Goal: Information Seeking & Learning: Learn about a topic

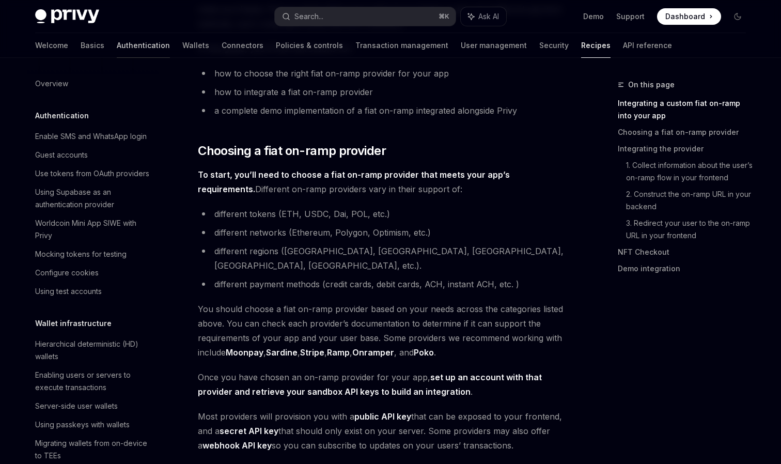
scroll to position [-1, 0]
click at [117, 40] on link "Authentication" at bounding box center [143, 45] width 53 height 25
type textarea "*"
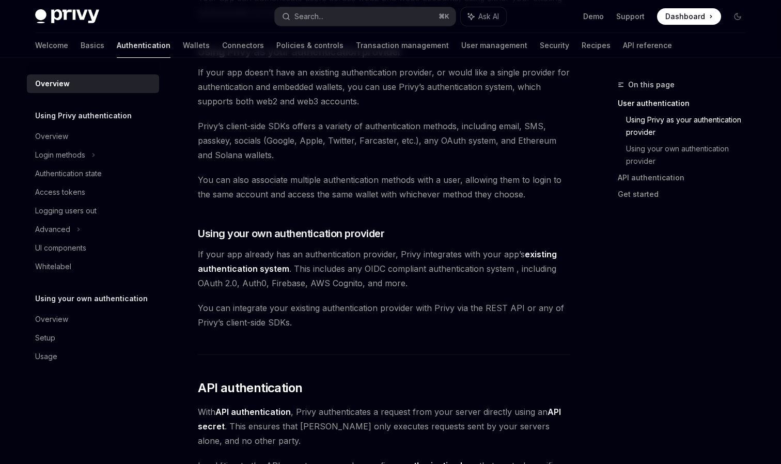
scroll to position [384, 0]
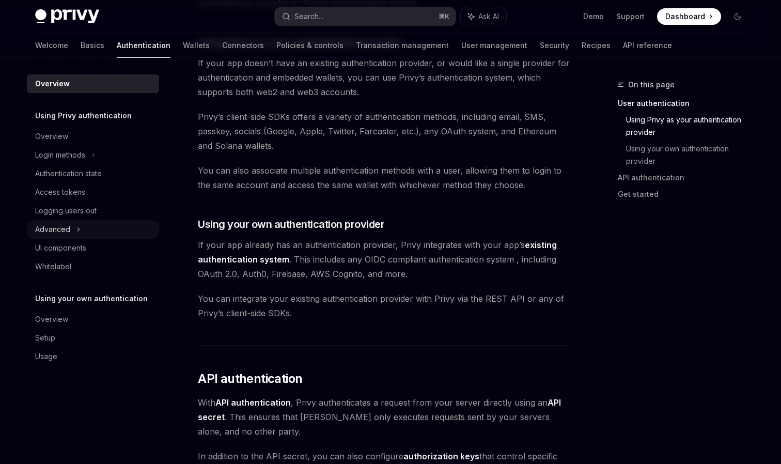
click at [91, 225] on div "Advanced" at bounding box center [93, 229] width 132 height 19
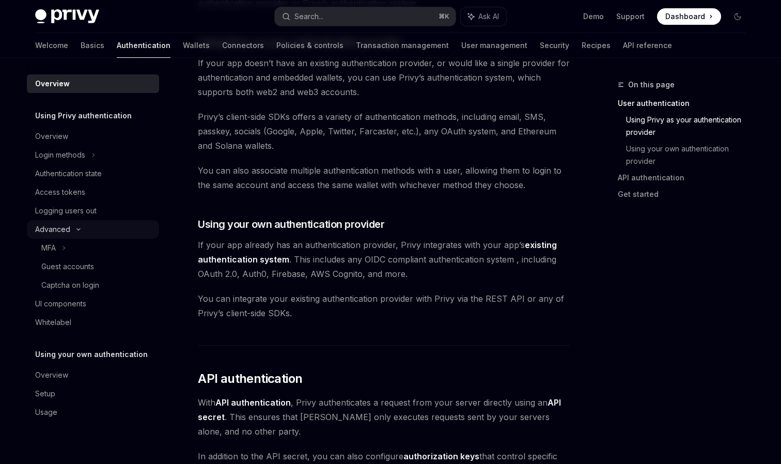
click at [91, 229] on div "Advanced" at bounding box center [93, 229] width 132 height 19
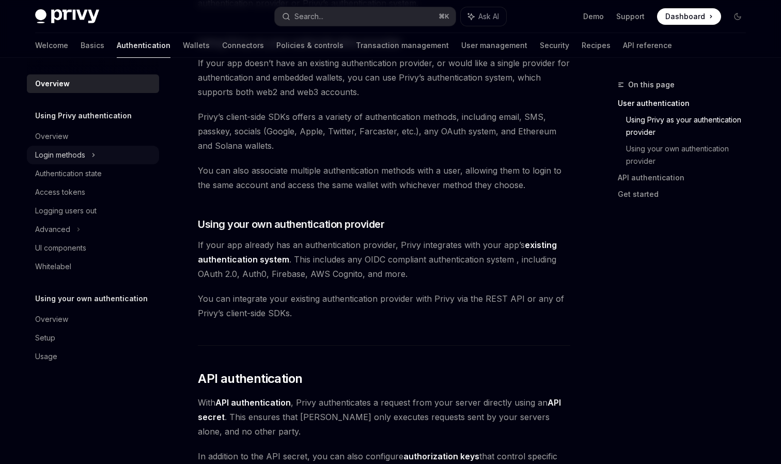
click at [77, 157] on div "Login methods" at bounding box center [60, 155] width 50 height 12
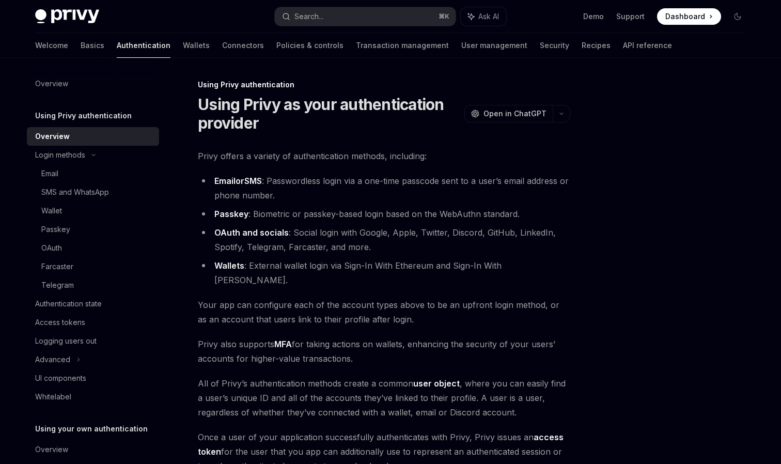
scroll to position [148, 0]
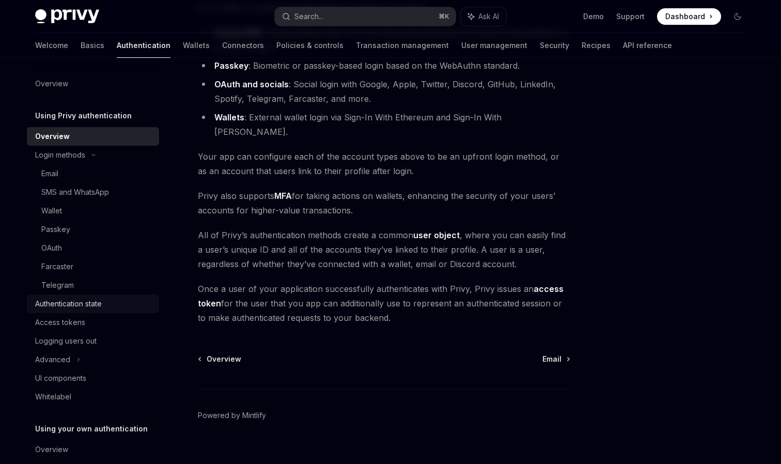
click at [82, 310] on link "Authentication state" at bounding box center [93, 303] width 132 height 19
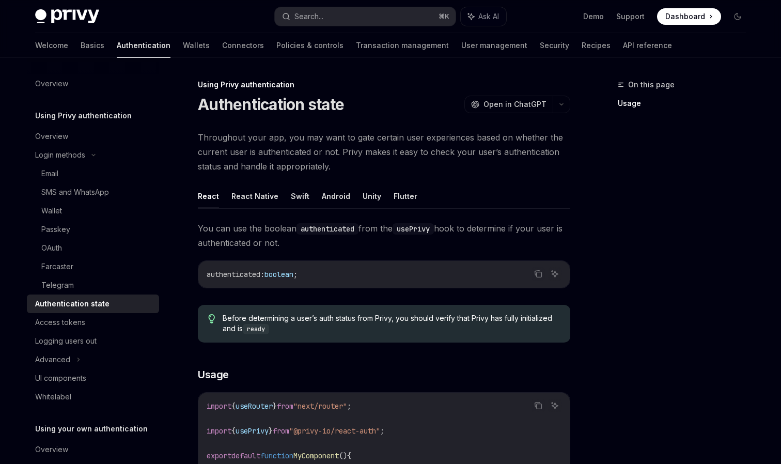
scroll to position [24, 0]
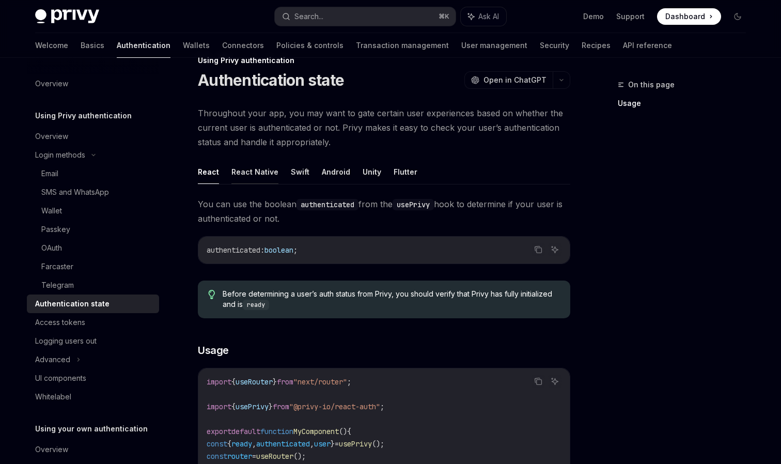
click at [258, 174] on button "React Native" at bounding box center [254, 172] width 47 height 24
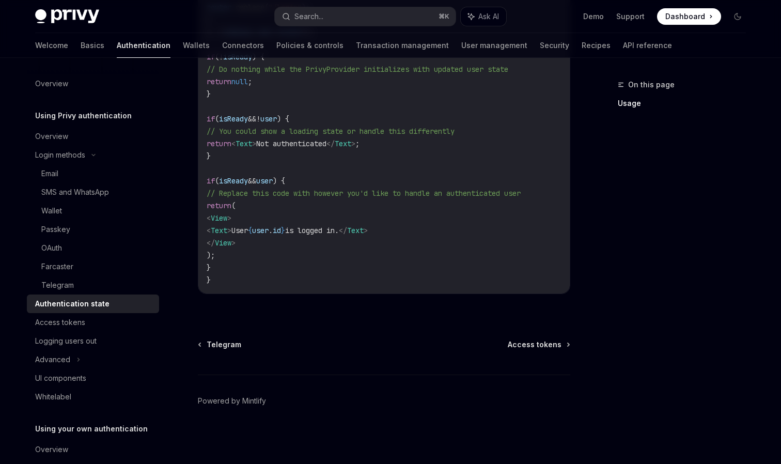
scroll to position [510, 0]
click at [58, 323] on div "Access tokens" at bounding box center [60, 322] width 50 height 12
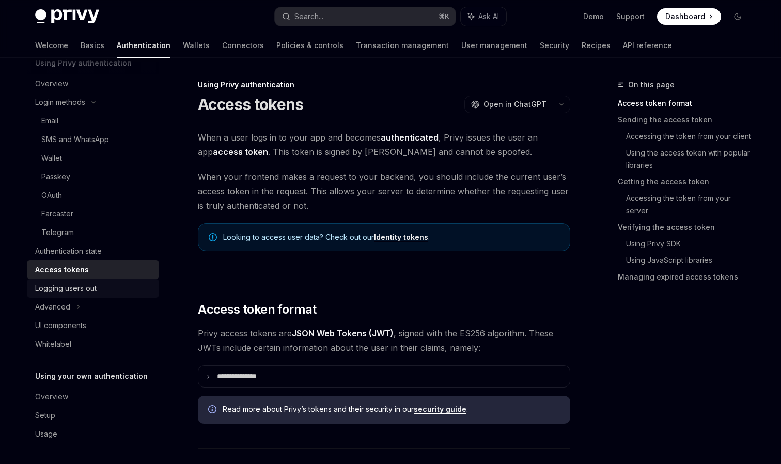
scroll to position [53, 0]
click at [81, 293] on div "Logging users out" at bounding box center [65, 288] width 61 height 12
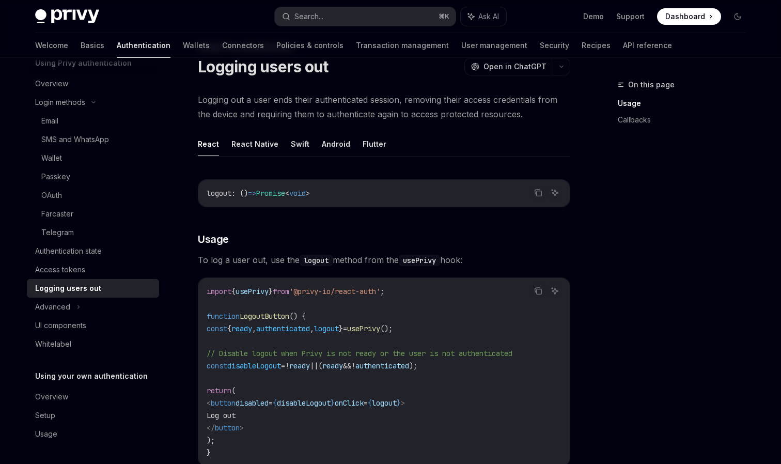
scroll to position [37, 0]
click at [261, 146] on button "React Native" at bounding box center [254, 144] width 47 height 24
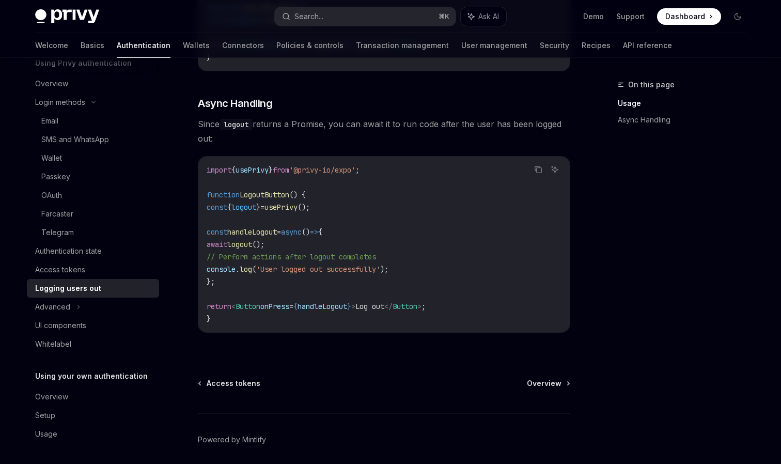
scroll to position [339, 0]
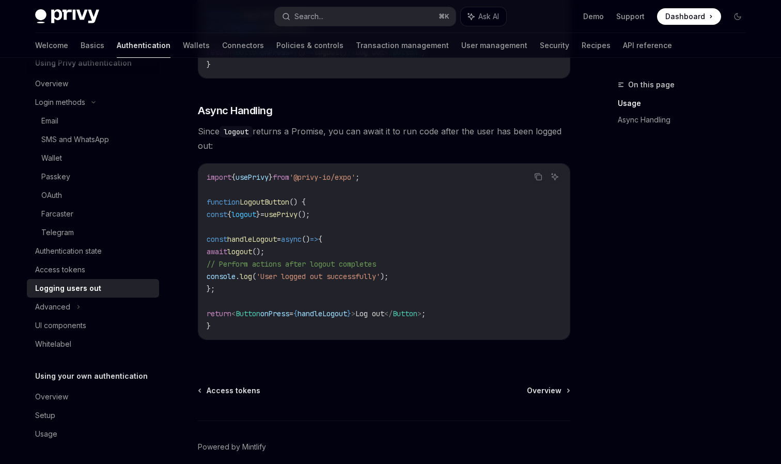
click at [282, 304] on code "import { usePrivy } from '@privy-io/expo' ; function LogoutButton () { const { …" at bounding box center [384, 251] width 355 height 161
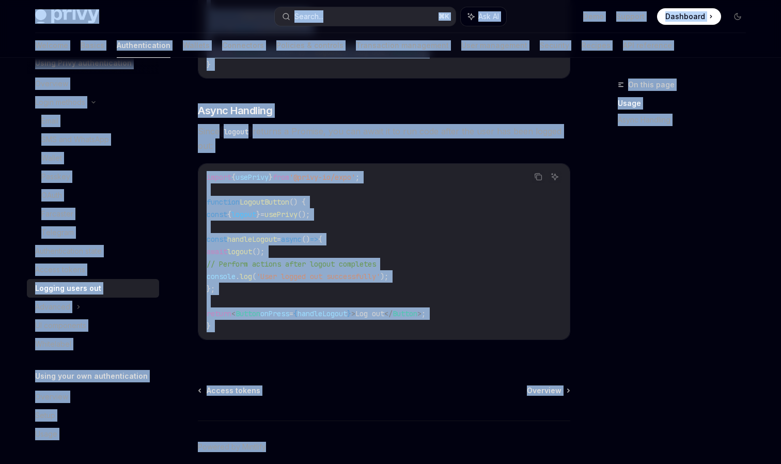
copy div "Lorem Ipsu dolo sita Consec... ⌘ A Eli SE Doei Tempori Utlaboree Doloremag Aliq…"
click at [282, 304] on code "import { usePrivy } from '@privy-io/expo' ; function LogoutButton () { const { …" at bounding box center [384, 251] width 355 height 161
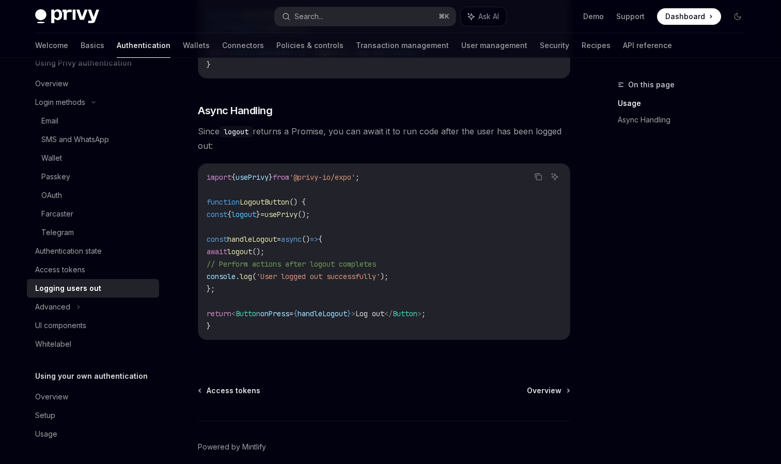
scroll to position [0, 0]
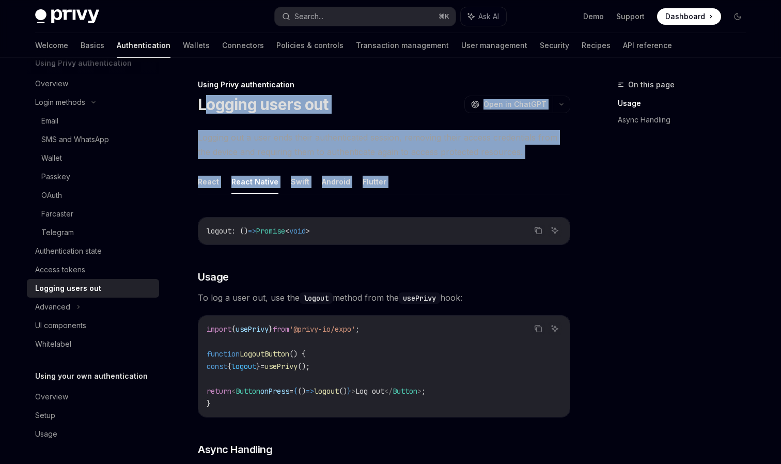
drag, startPoint x: 202, startPoint y: 103, endPoint x: 255, endPoint y: 199, distance: 109.7
click at [255, 199] on div "Using Privy authentication Logging users out OpenAI Open in ChatGPT OpenAI Open…" at bounding box center [287, 463] width 570 height 770
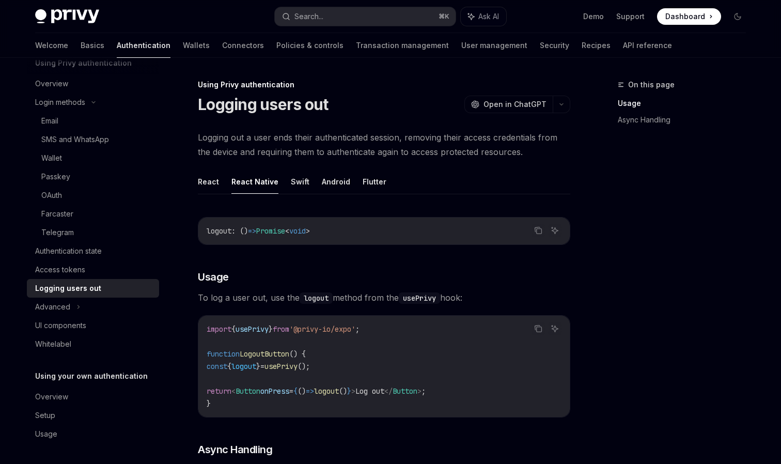
click at [356, 78] on div "Using Privy authentication Logging users out OpenAI Open in ChatGPT OpenAI Open…" at bounding box center [287, 463] width 570 height 770
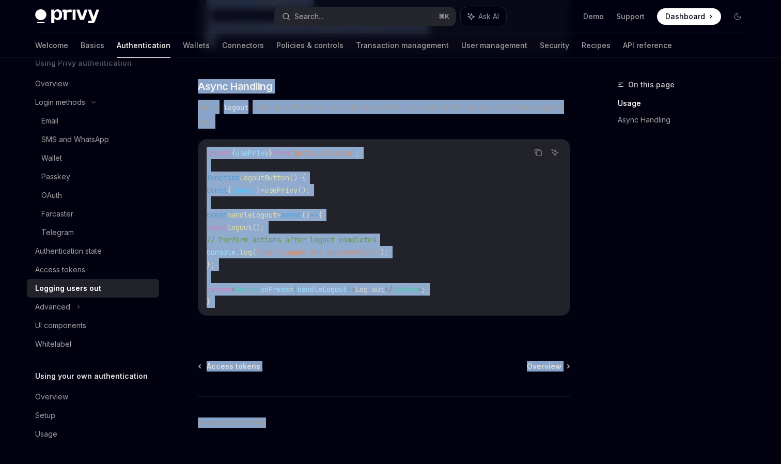
scroll to position [373, 0]
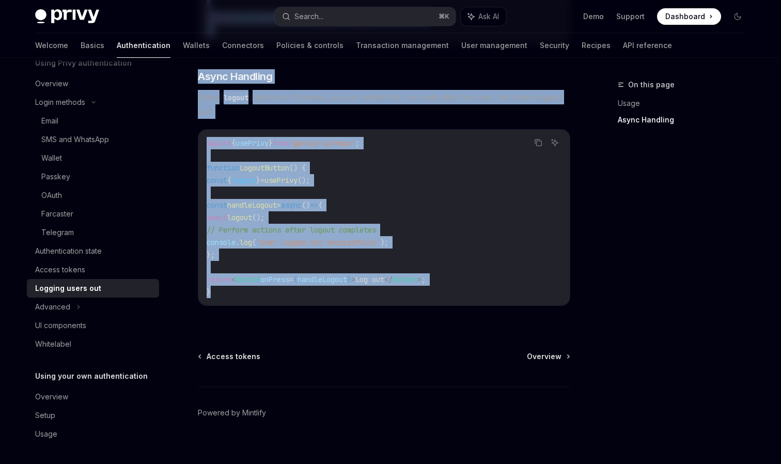
drag, startPoint x: 198, startPoint y: 105, endPoint x: 237, endPoint y: 296, distance: 195.0
click at [237, 296] on div "Using Privy authentication Logging users out OpenAI Open in ChatGPT OpenAI Open…" at bounding box center [287, 91] width 570 height 770
copy div "Loremip dolor sit AmetCO Adip el SeddOEI TempOR Inci ut LaboREE Dolorem ali e a…"
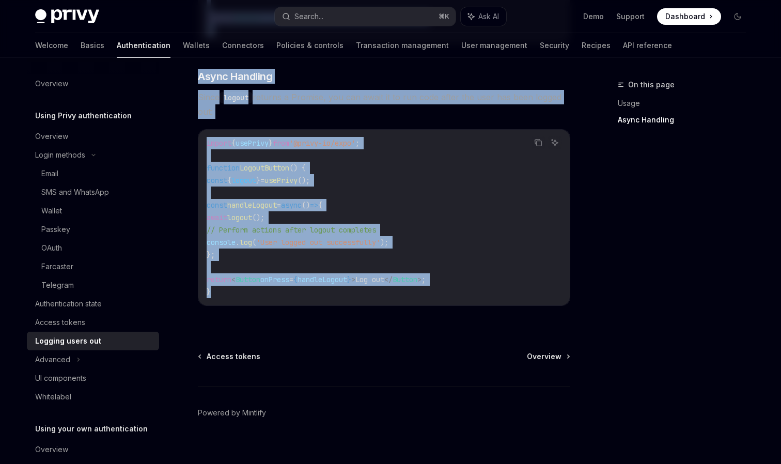
scroll to position [0, 0]
click at [183, 43] on link "Wallets" at bounding box center [196, 45] width 27 height 25
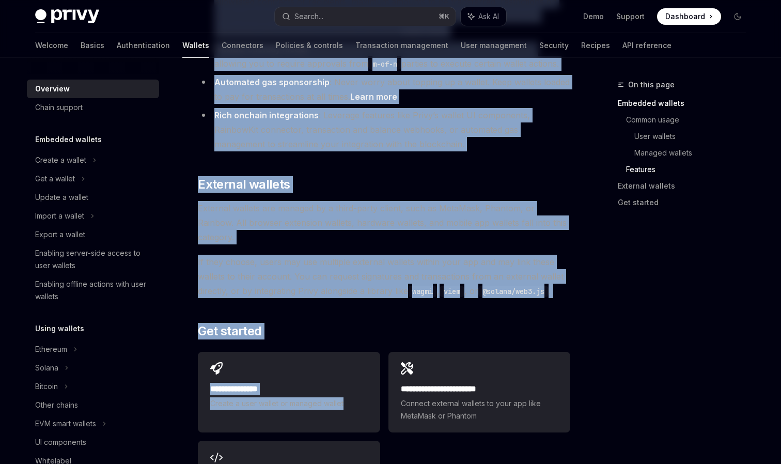
scroll to position [1462, 0]
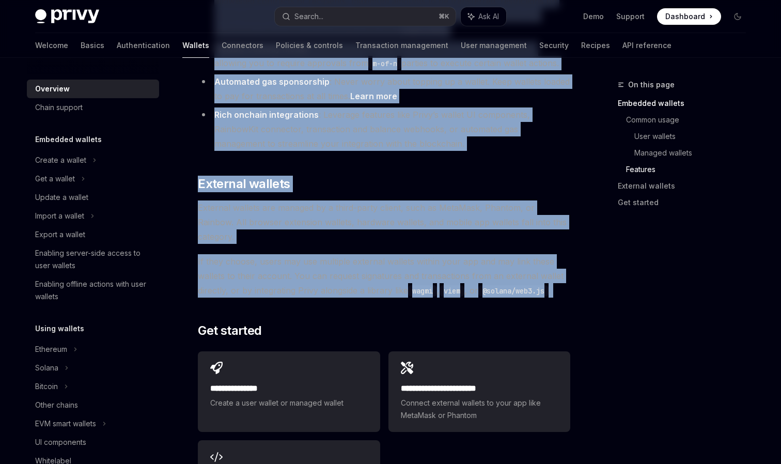
drag, startPoint x: 200, startPoint y: 105, endPoint x: 545, endPoint y: 245, distance: 372.8
copy div "Loremips DoloRS Amet co AdipISC ElitSE Doei te InciDID Utlab etdolo magnaa enim…"
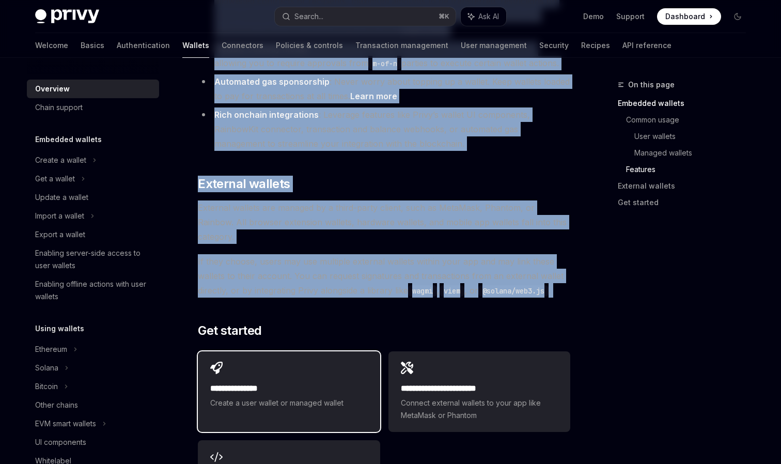
click at [282, 382] on h2 "**********" at bounding box center [288, 388] width 157 height 12
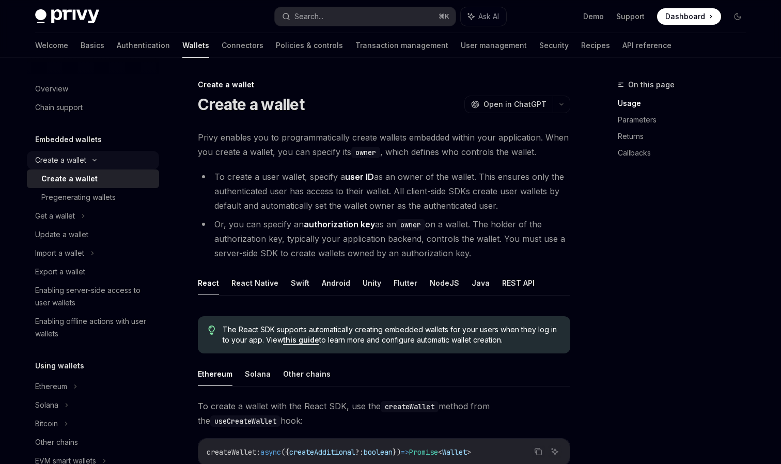
click at [74, 162] on div "Create a wallet" at bounding box center [60, 160] width 51 height 12
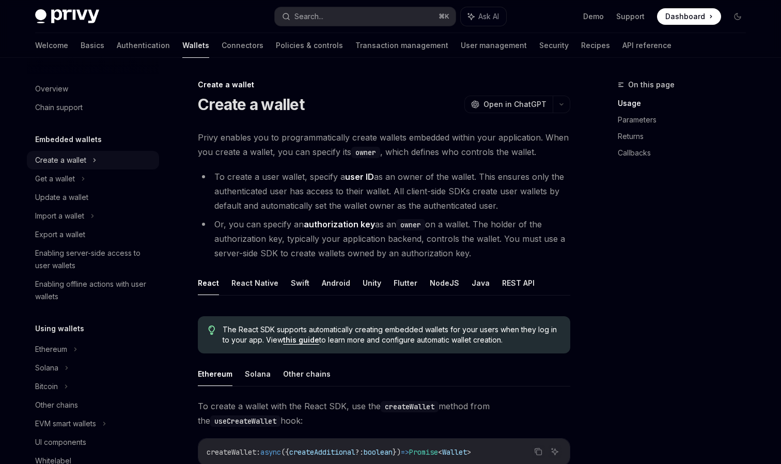
click at [74, 162] on div "Create a wallet" at bounding box center [60, 160] width 51 height 12
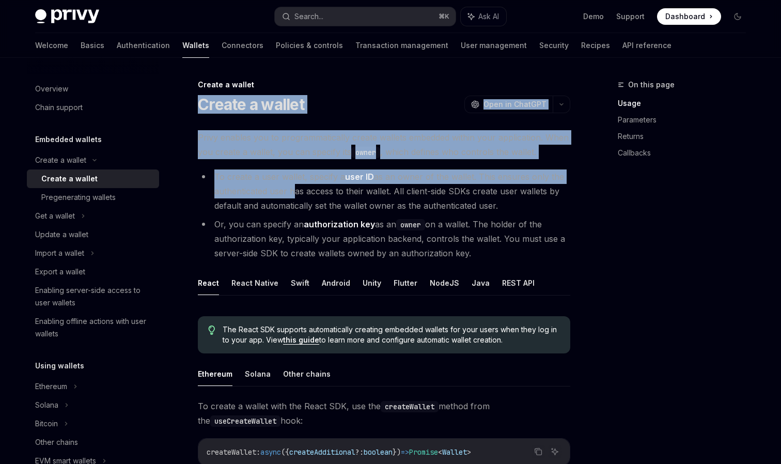
drag, startPoint x: 199, startPoint y: 104, endPoint x: 290, endPoint y: 192, distance: 126.0
click at [266, 280] on button "React Native" at bounding box center [254, 283] width 47 height 24
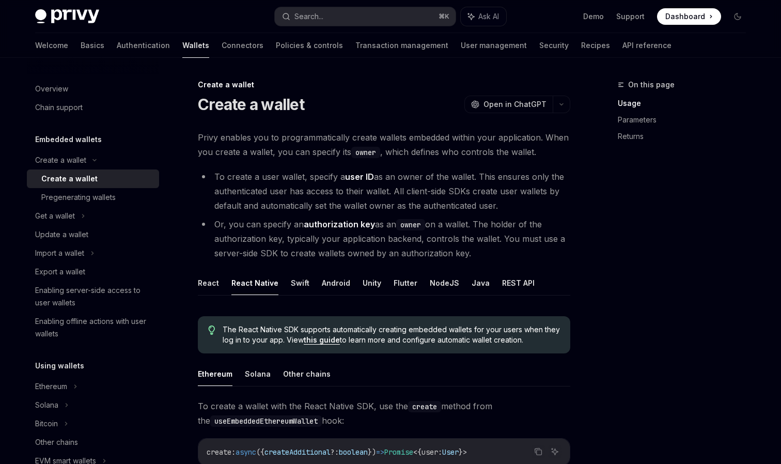
click at [283, 202] on li "To create a user wallet, specify a user ID as an owner of the wallet. This ensu…" at bounding box center [384, 190] width 372 height 43
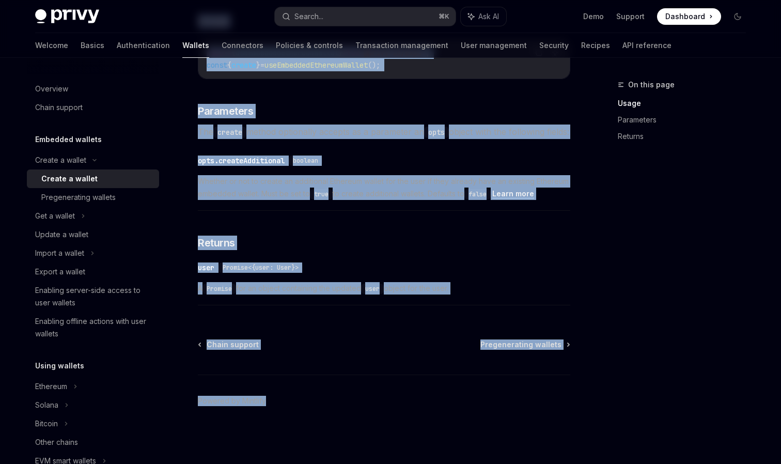
scroll to position [491, 0]
drag, startPoint x: 200, startPoint y: 105, endPoint x: 484, endPoint y: 285, distance: 336.3
click at [484, 285] on div "Create a wallet Create a wallet OpenAI Open in ChatGPT OpenAI Open in ChatGPT P…" at bounding box center [287, 33] width 570 height 862
copy div "Create a wallet OpenAI Open in ChatGPT OpenAI Open in ChatGPT Privy enables you…"
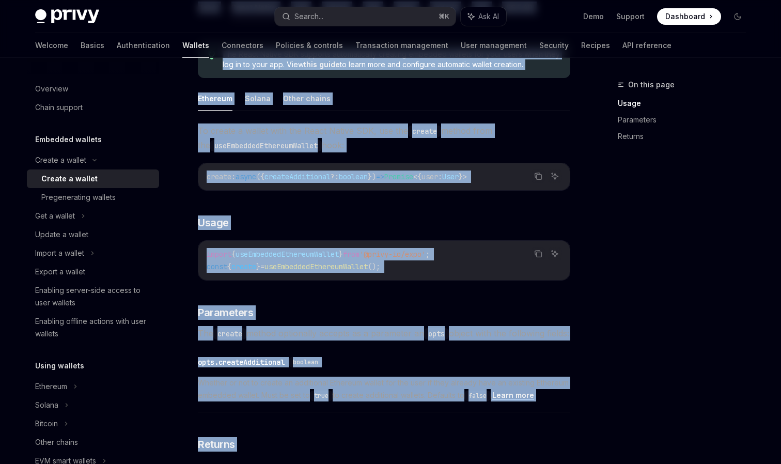
scroll to position [207, 0]
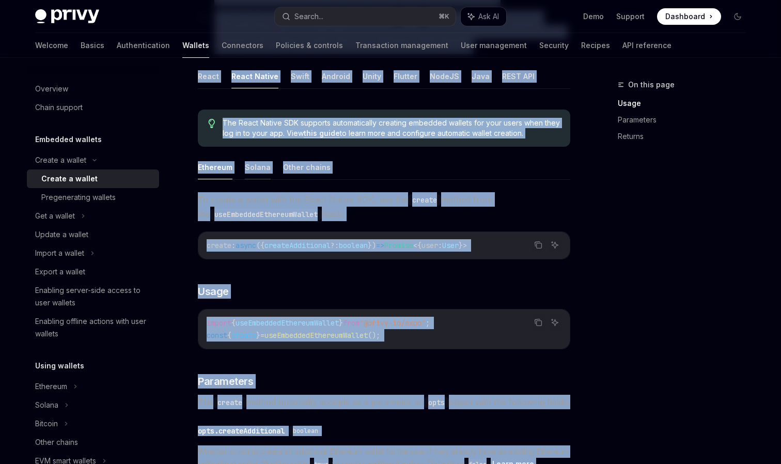
click at [260, 169] on button "Solana" at bounding box center [258, 167] width 26 height 24
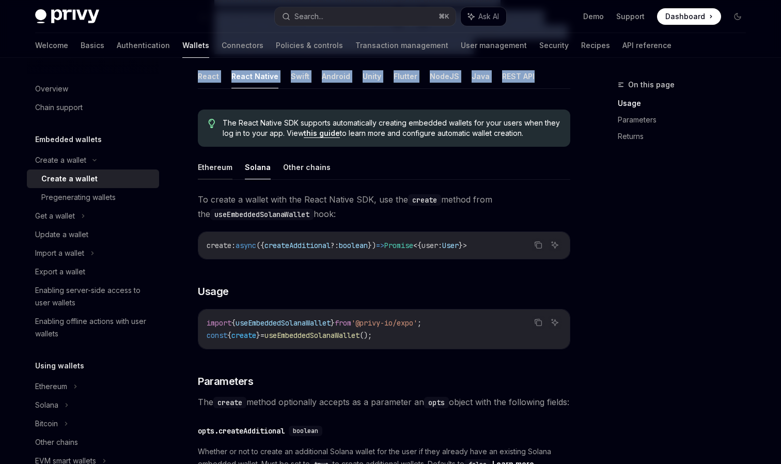
click at [218, 163] on button "Ethereum" at bounding box center [215, 167] width 35 height 24
click at [258, 168] on button "Solana" at bounding box center [258, 167] width 26 height 24
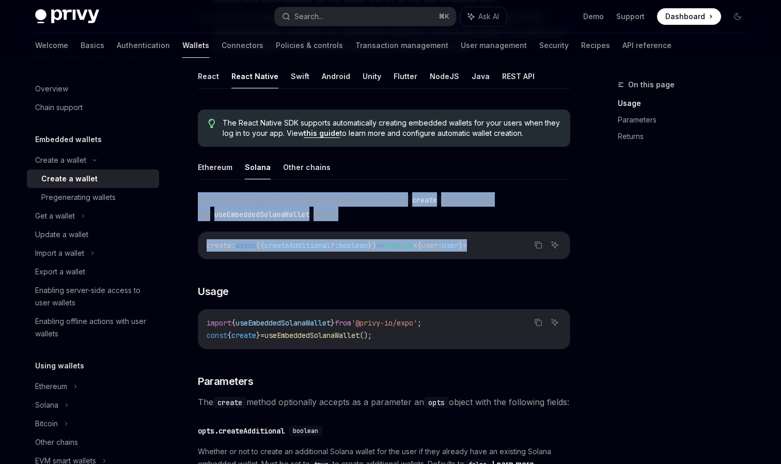
drag, startPoint x: 198, startPoint y: 199, endPoint x: 521, endPoint y: 249, distance: 327.1
click at [521, 249] on div "To create a wallet with the React Native SDK, use the create method from the us…" at bounding box center [384, 386] width 372 height 388
copy div "To create a wallet with the React Native SDK, use the create method from the us…"
click at [297, 167] on button "Other chains" at bounding box center [306, 167] width 47 height 24
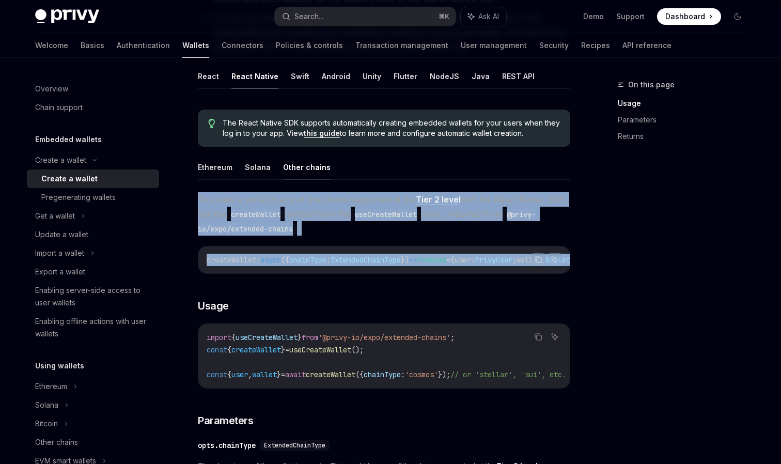
drag, startPoint x: 198, startPoint y: 197, endPoint x: 516, endPoint y: 284, distance: 329.1
click at [516, 284] on div "**********" at bounding box center [384, 443] width 372 height 502
copy div "To create a wallet in any of the chains supported at the Tier 2 level with the …"
click at [75, 194] on div "Pregenerating wallets" at bounding box center [78, 197] width 74 height 12
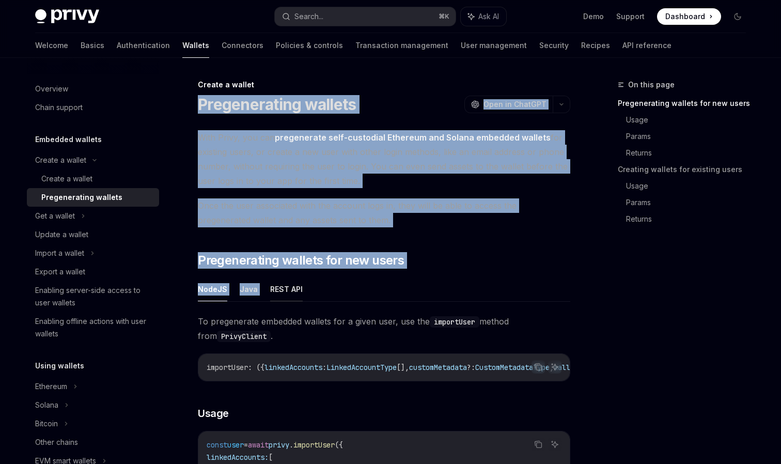
drag, startPoint x: 200, startPoint y: 106, endPoint x: 294, endPoint y: 280, distance: 197.5
click at [247, 183] on span "With Privy, you can pregenerate self-custodial Ethereum and Solana embedded wal…" at bounding box center [384, 159] width 372 height 58
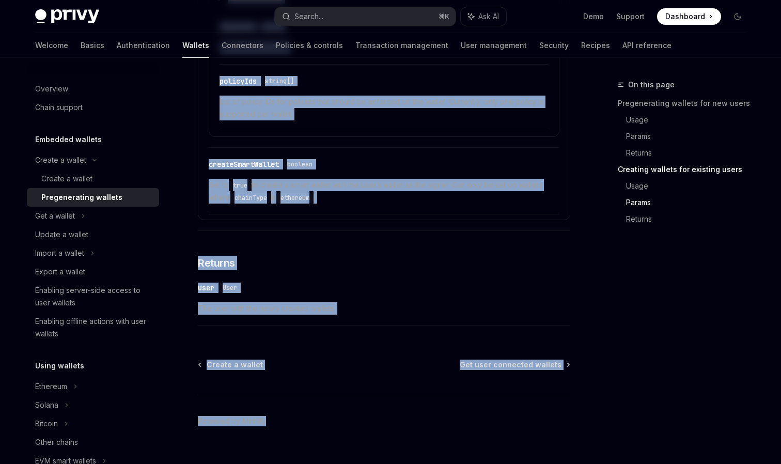
scroll to position [1909, 0]
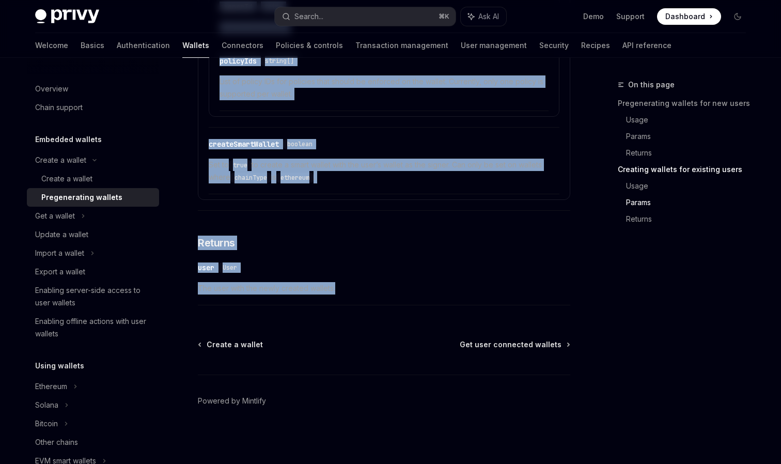
drag, startPoint x: 199, startPoint y: 100, endPoint x: 348, endPoint y: 291, distance: 242.1
copy div "Loremipsumdol sitamet ConsEC Adip el SeddOEI TempOR Inci ut LaboREE Dolo Magna,…"
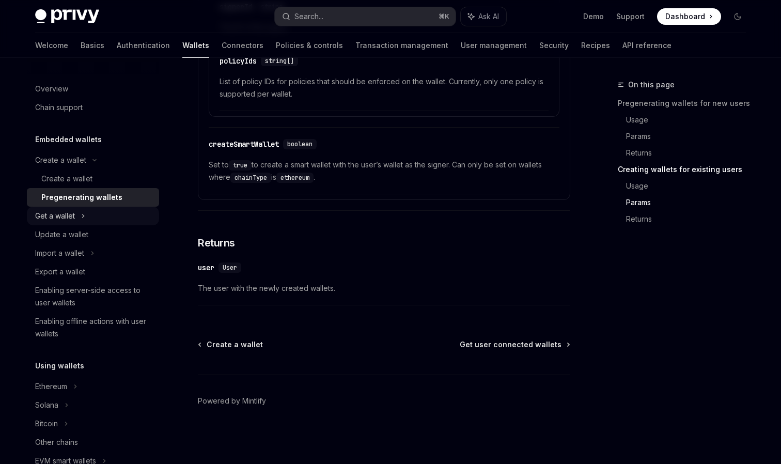
click at [68, 218] on div "Get a wallet" at bounding box center [55, 216] width 40 height 12
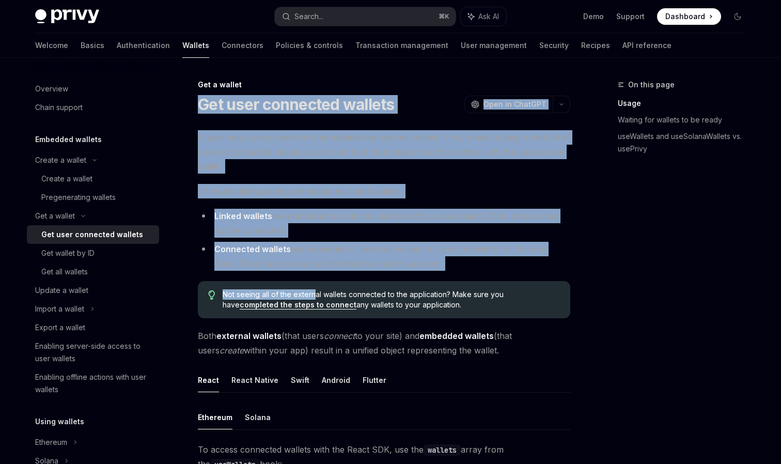
drag, startPoint x: 199, startPoint y: 100, endPoint x: 315, endPoint y: 293, distance: 225.8
click at [255, 377] on button "React Native" at bounding box center [254, 380] width 47 height 24
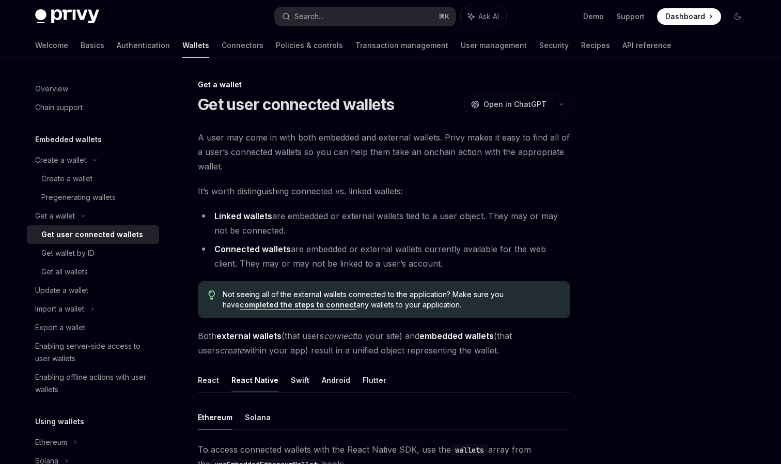
click at [260, 143] on span "A user may come in with both embedded and external wallets. Privy makes it easy…" at bounding box center [384, 151] width 372 height 43
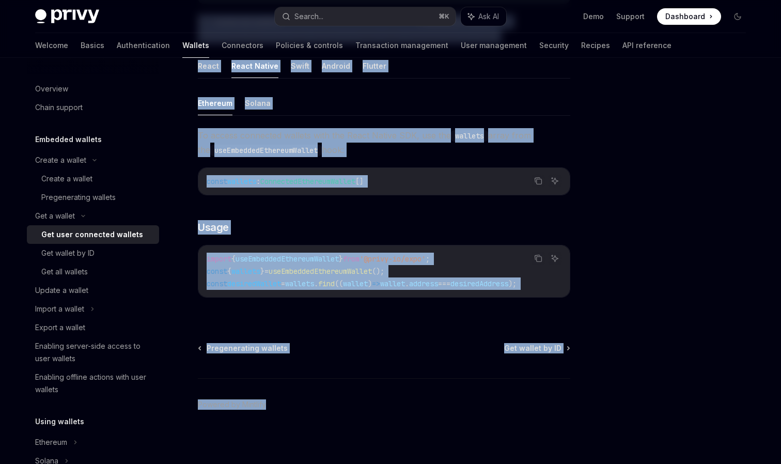
scroll to position [322, 0]
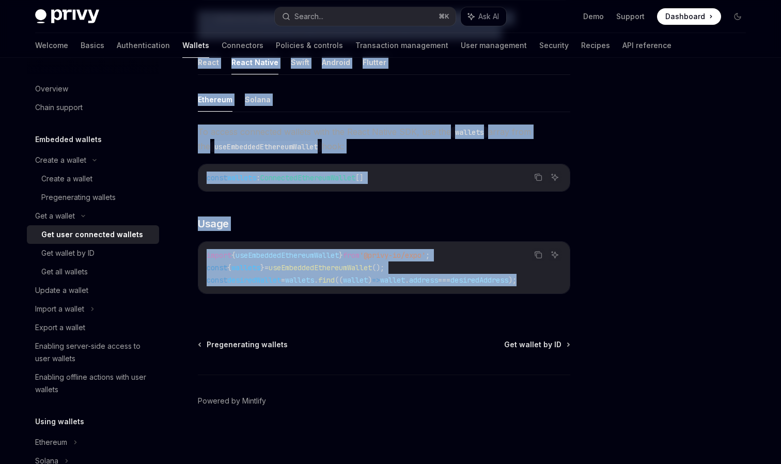
drag, startPoint x: 198, startPoint y: 103, endPoint x: 543, endPoint y: 300, distance: 397.3
click at [543, 300] on div "Get a wallet Get user connected wallets OpenAI Open in ChatGPT OpenAI Open in C…" at bounding box center [287, 112] width 570 height 703
copy div "Lor ipsu dolorsita consect AdipIS Elit se DoeiUSM TempOR Inci ut LaboREE D magn…"
click at [253, 93] on button "Solana" at bounding box center [258, 99] width 26 height 24
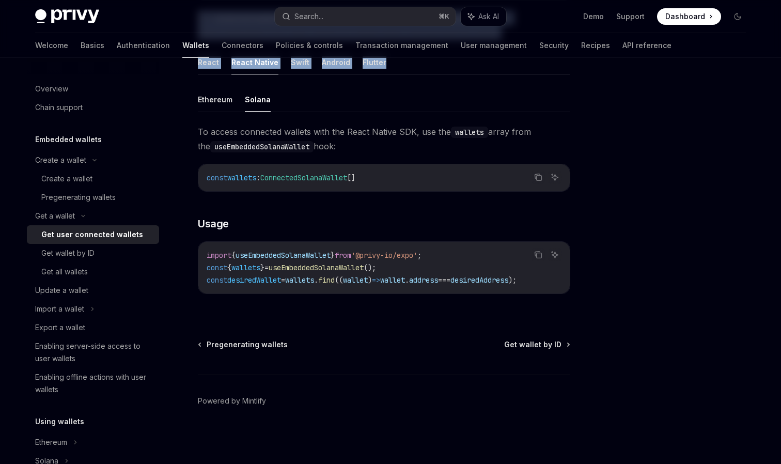
scroll to position [318, 0]
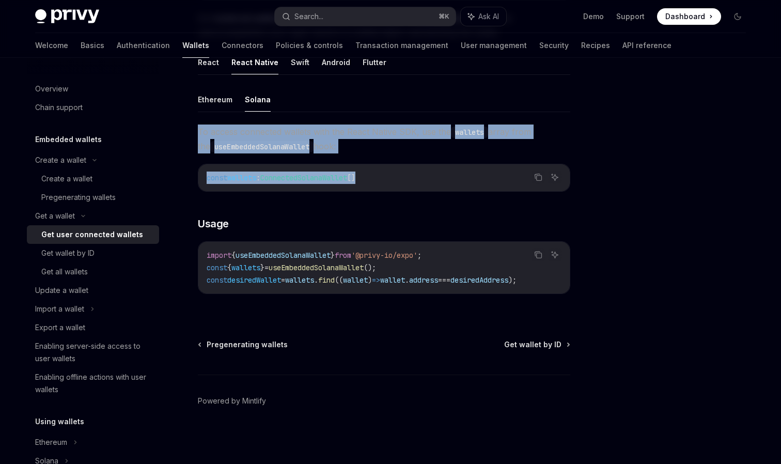
drag, startPoint x: 197, startPoint y: 129, endPoint x: 445, endPoint y: 186, distance: 254.5
click at [445, 186] on div "Get a wallet Get user connected wallets OpenAI Open in ChatGPT OpenAI Open in C…" at bounding box center [287, 112] width 570 height 703
copy div "To access connected wallets with the React Native SDK, use the wallets array fr…"
click at [83, 255] on div "Get wallet by ID" at bounding box center [67, 253] width 53 height 12
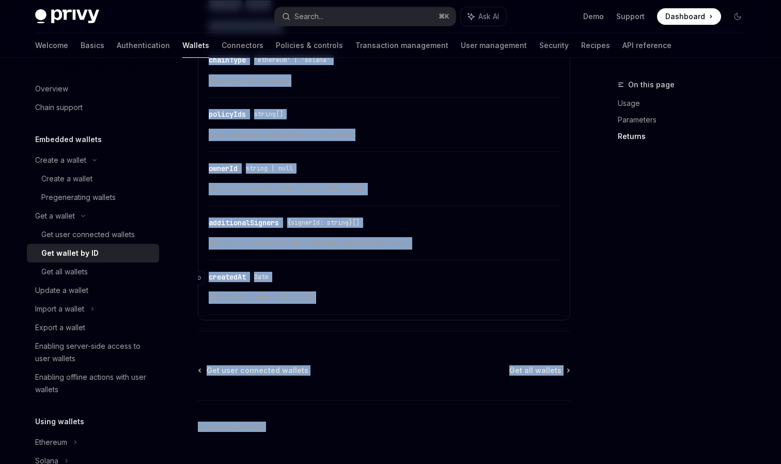
scroll to position [624, 0]
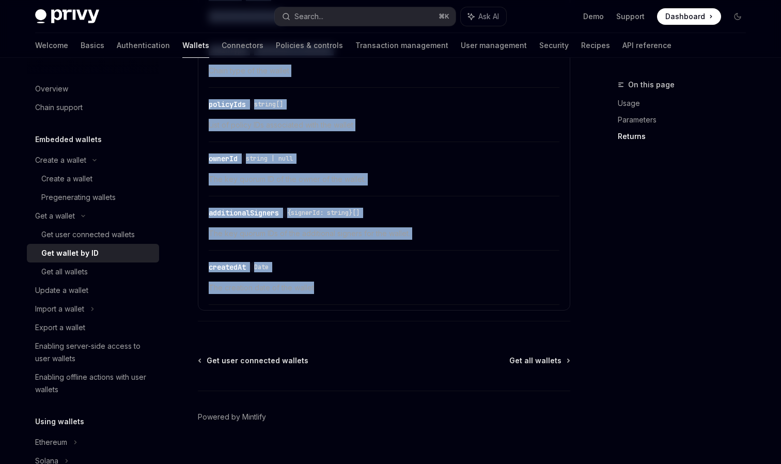
drag, startPoint x: 199, startPoint y: 103, endPoint x: 328, endPoint y: 297, distance: 233.3
copy div "**********"
click at [66, 274] on div "Get all wallets" at bounding box center [64, 271] width 46 height 12
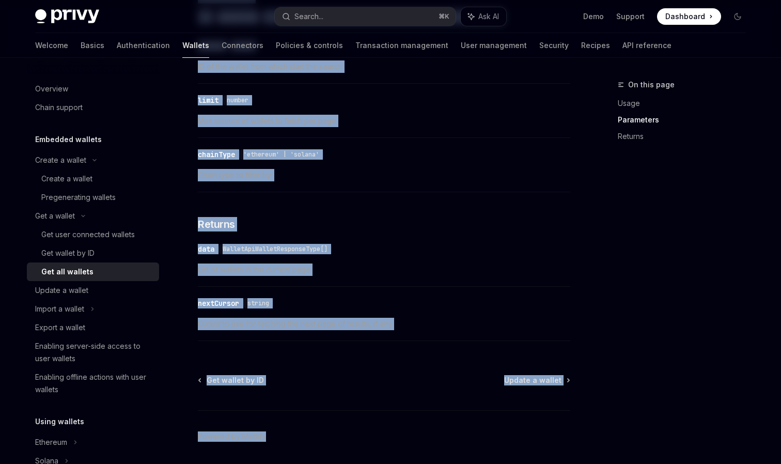
scroll to position [478, 0]
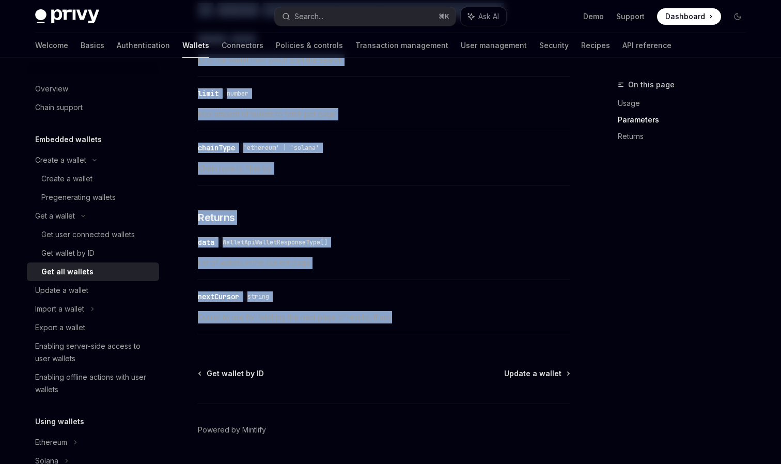
drag, startPoint x: 201, startPoint y: 104, endPoint x: 399, endPoint y: 328, distance: 298.8
click at [399, 328] on div "Get a wallet Get all wallets OpenAI Open in ChatGPT OpenAI Open in ChatGPT Get …" at bounding box center [287, 46] width 570 height 892
click at [76, 291] on div "Update a wallet" at bounding box center [61, 290] width 53 height 12
type textarea "*"
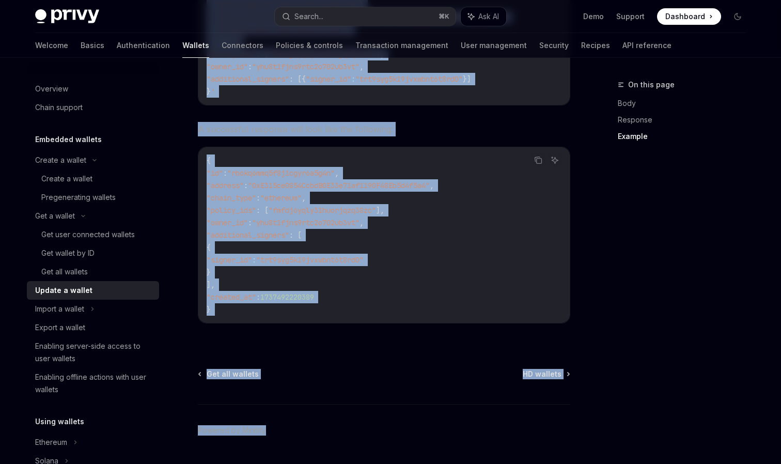
scroll to position [1206, 0]
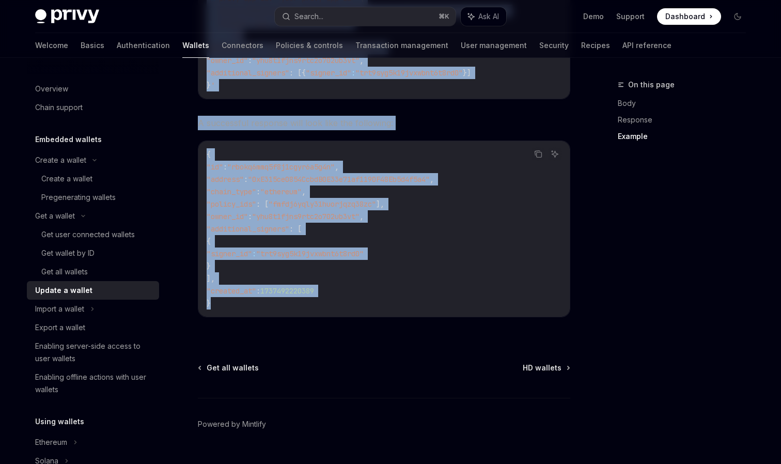
drag, startPoint x: 198, startPoint y: 101, endPoint x: 282, endPoint y: 333, distance: 246.6
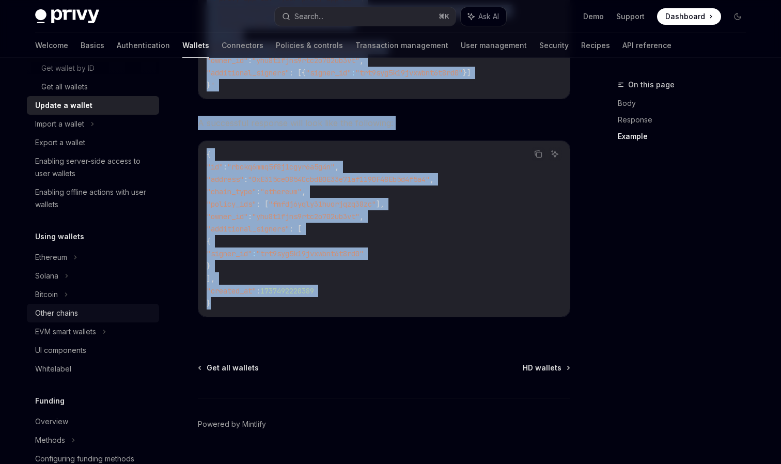
scroll to position [195, 0]
